Goal: Register for event/course

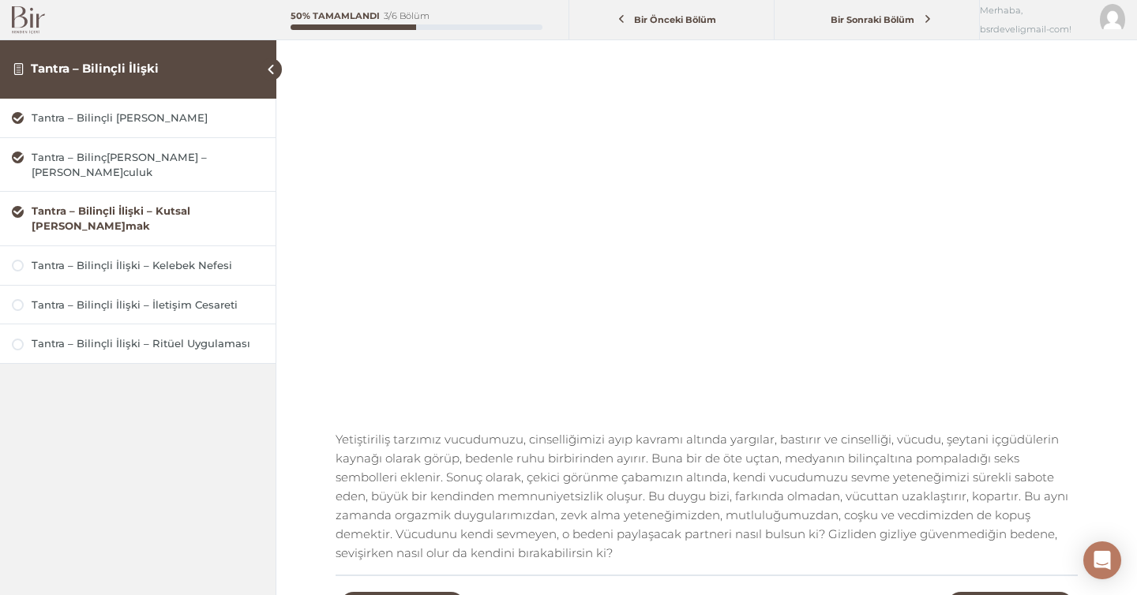
scroll to position [190, 0]
click at [206, 298] on div "Tantra – Bilinçli İlişki – İletişim Cesareti" at bounding box center [148, 305] width 232 height 15
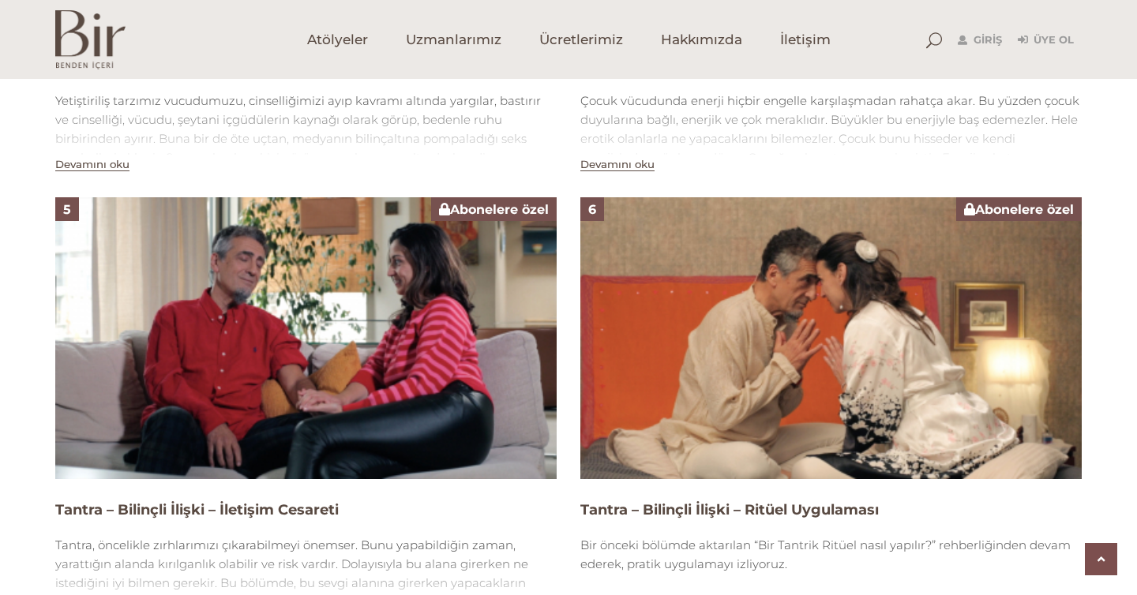
scroll to position [1855, 0]
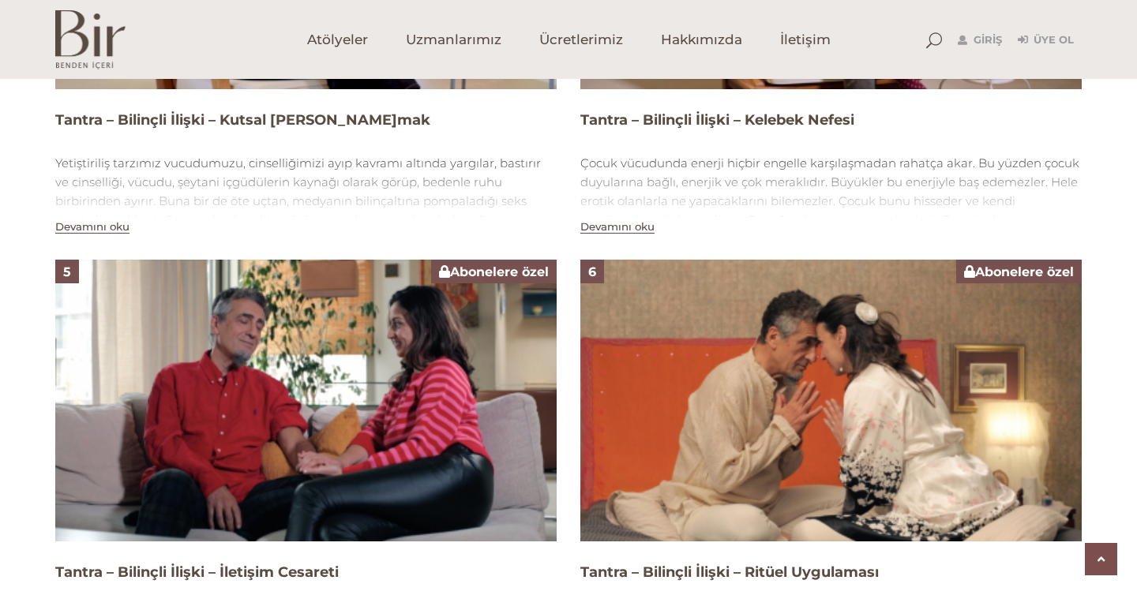
click at [421, 362] on img at bounding box center [305, 401] width 501 height 282
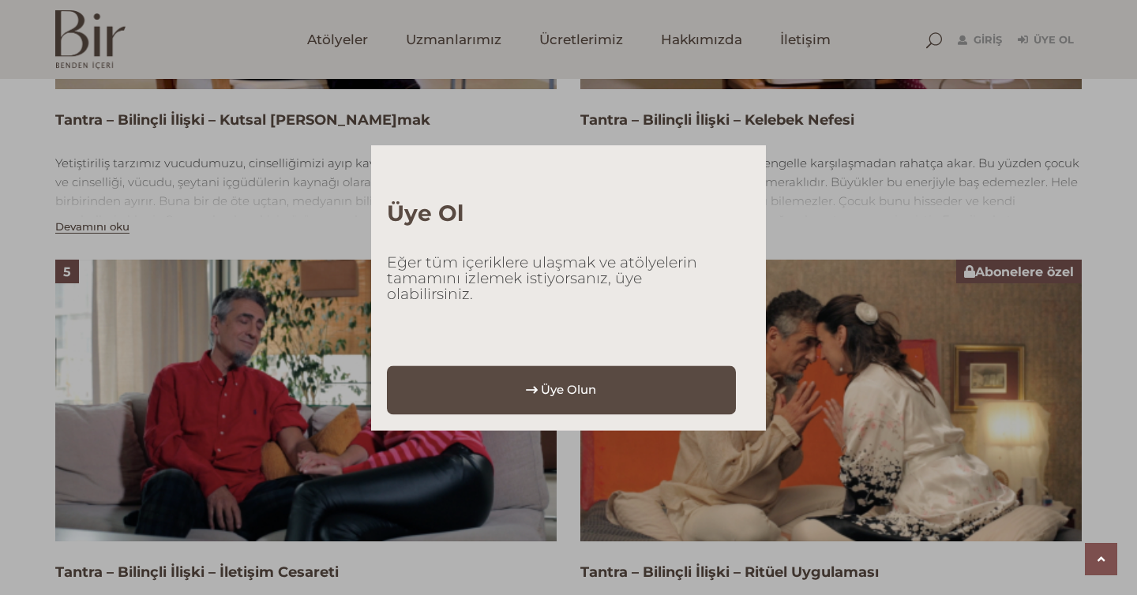
click at [507, 397] on link "Üye Olun" at bounding box center [561, 390] width 349 height 49
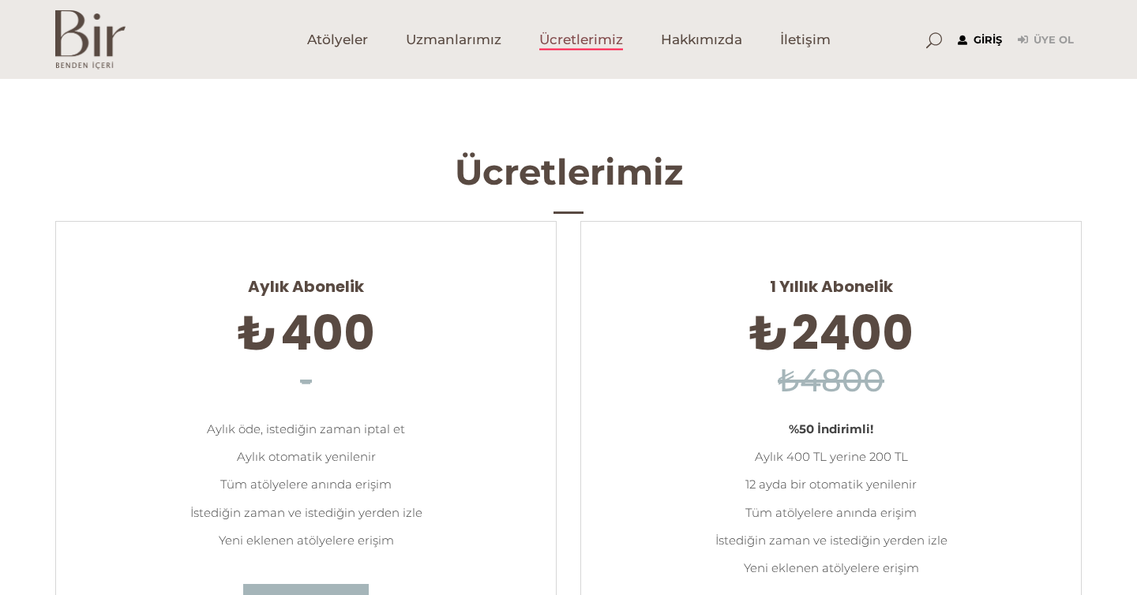
click at [992, 40] on link "Giriş" at bounding box center [980, 40] width 44 height 19
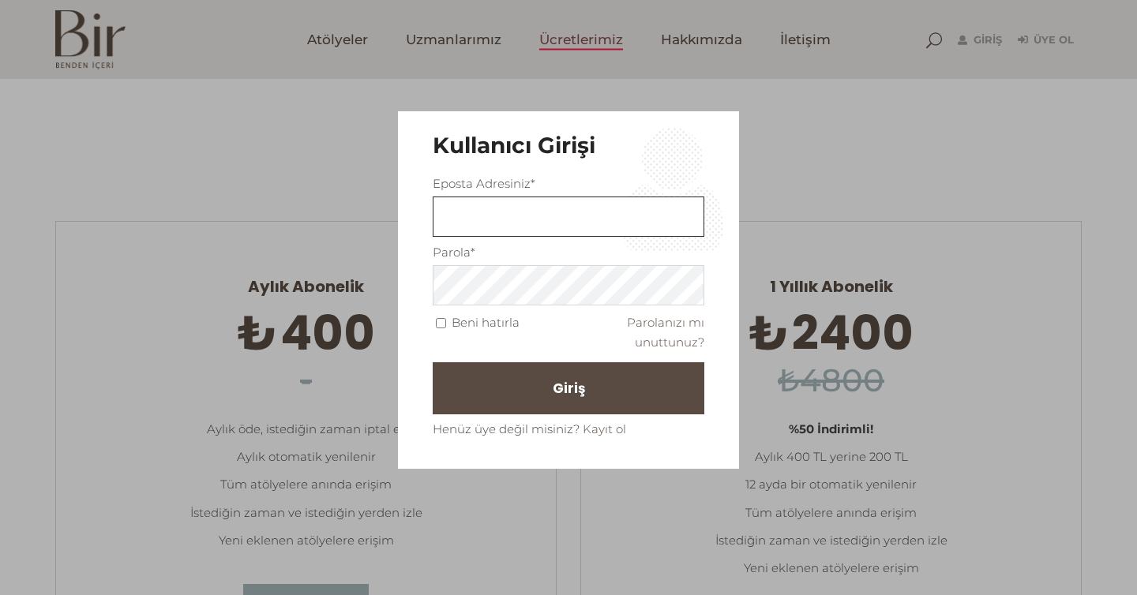
click at [503, 216] on input "text" at bounding box center [569, 217] width 272 height 40
type input "bsrdeveli@gmail.com"
click at [594, 385] on button "Giriş" at bounding box center [569, 388] width 272 height 52
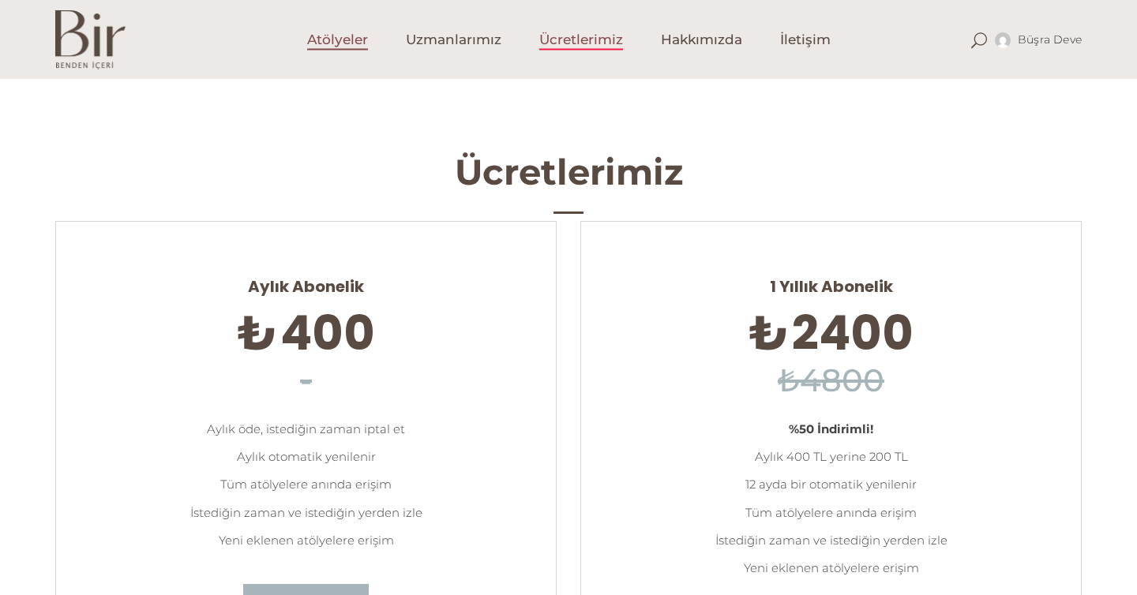
click at [347, 45] on span "Atölyeler" at bounding box center [337, 40] width 61 height 18
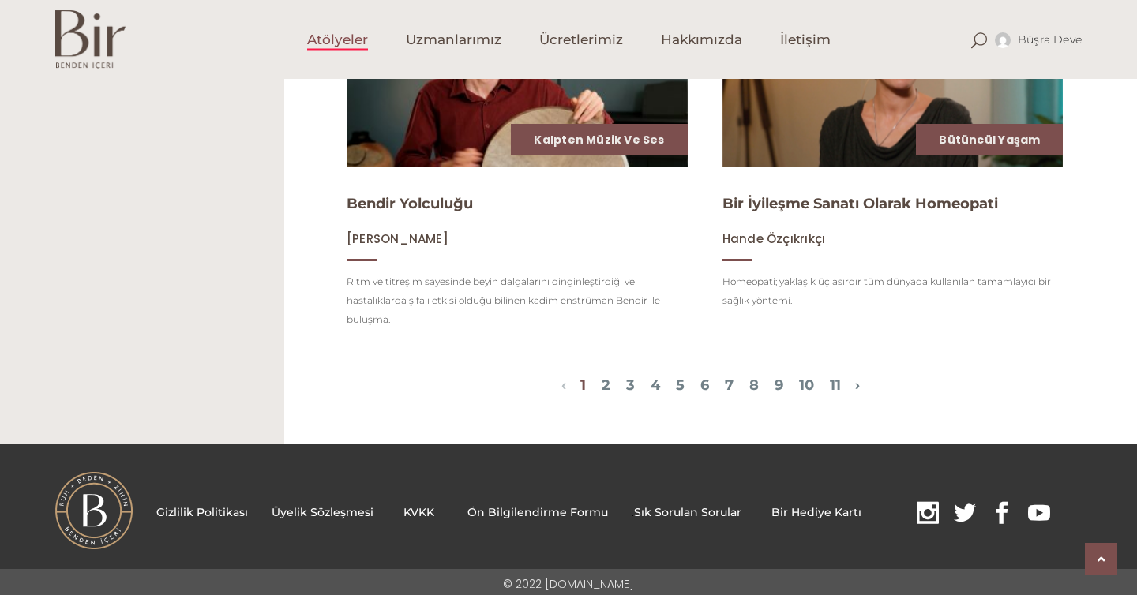
scroll to position [1845, 0]
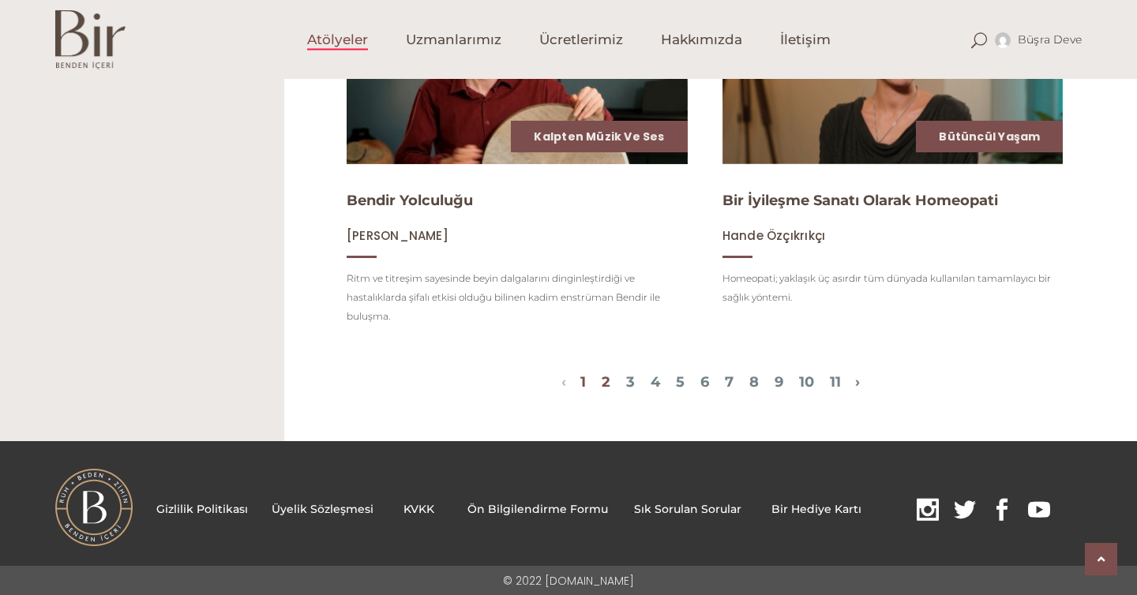
click at [602, 382] on link "2" at bounding box center [606, 381] width 9 height 17
click at [602, 384] on link "2" at bounding box center [606, 381] width 9 height 17
